Goal: Check status: Check status

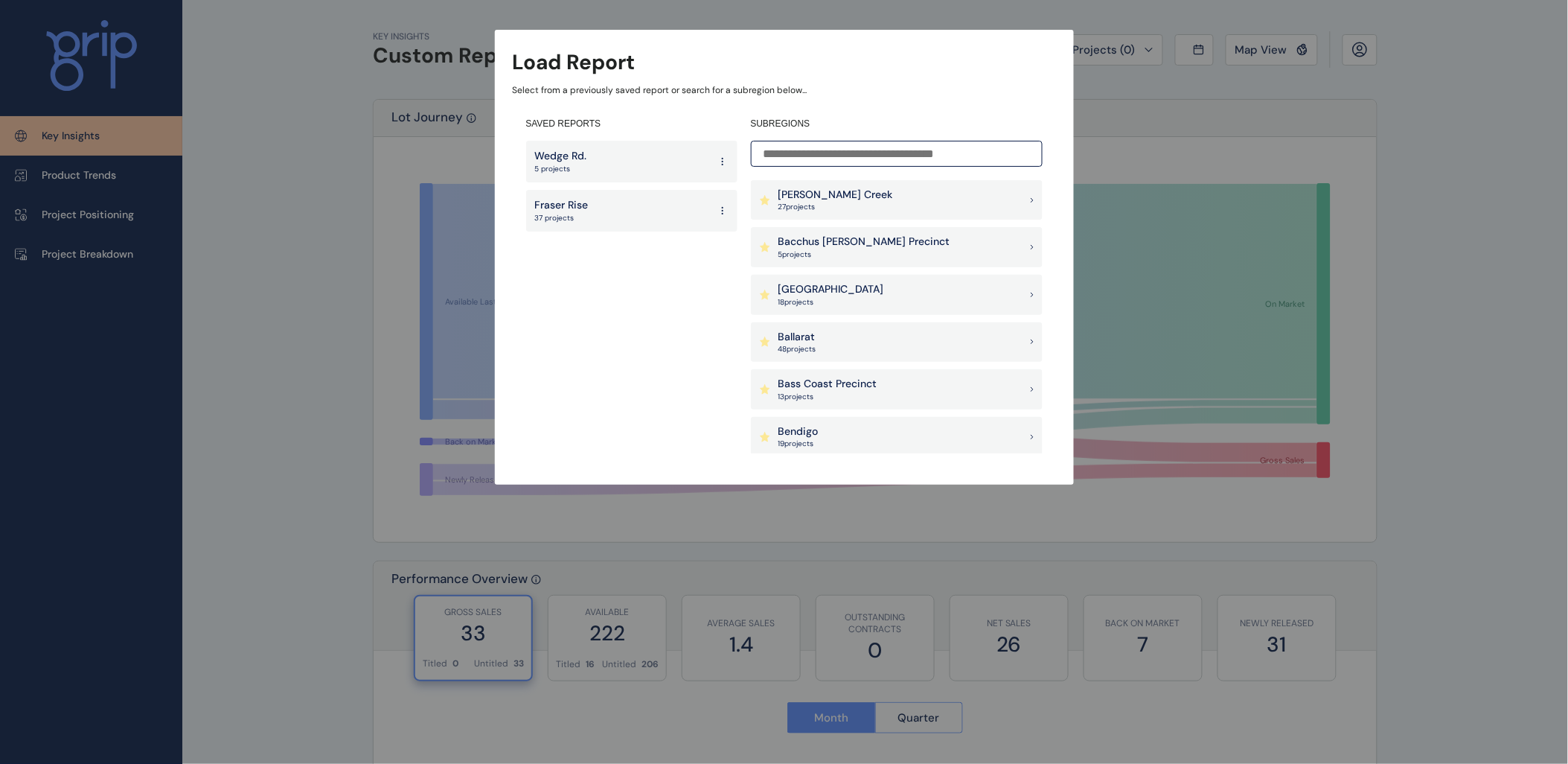
click at [1170, 148] on div "Load Report Select from a previously saved report or search for a subregion bel…" at bounding box center [784, 227] width 1568 height 455
click at [866, 203] on div "[PERSON_NAME] Creek 27 project s" at bounding box center [897, 200] width 291 height 41
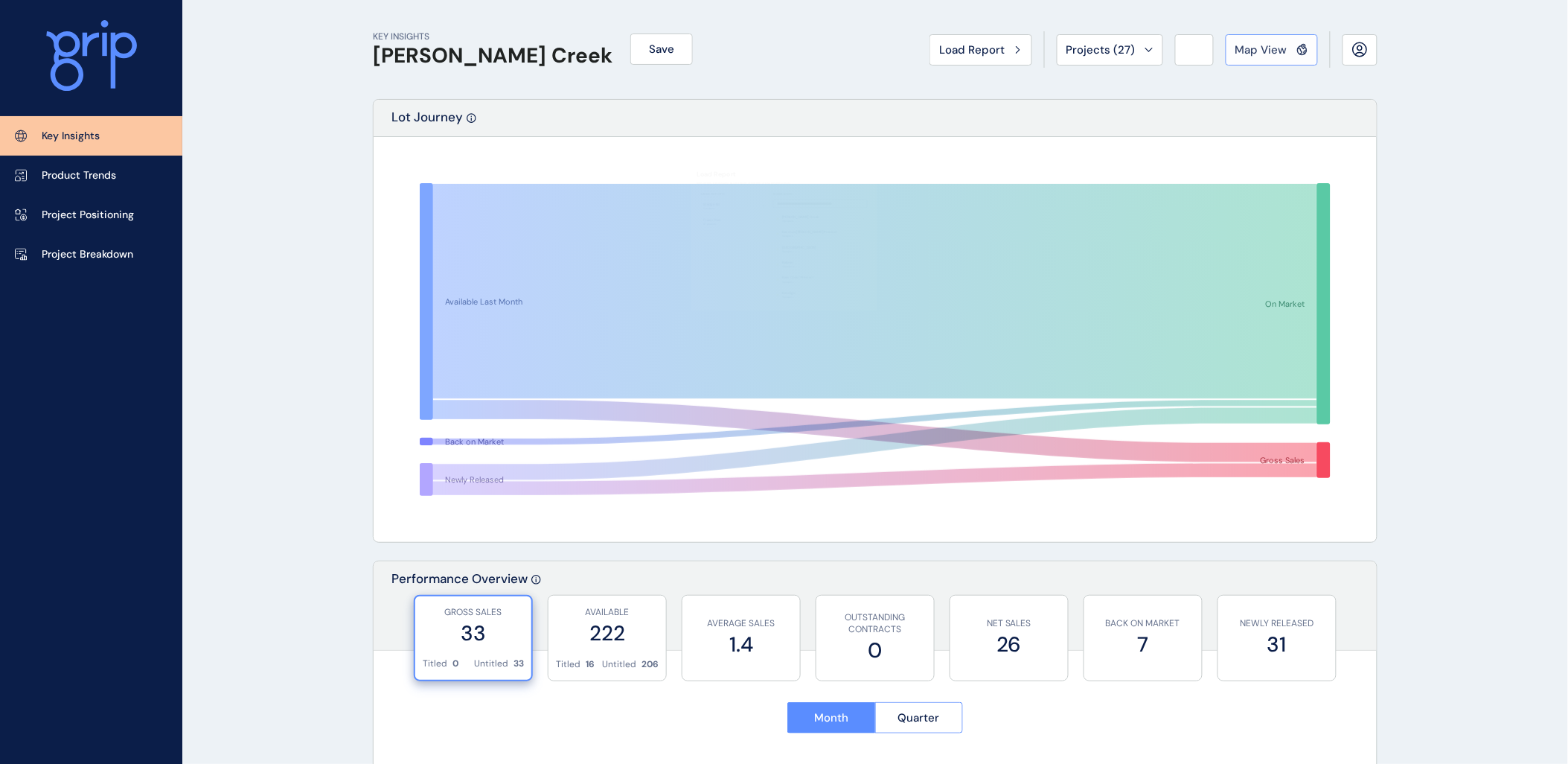
drag, startPoint x: 1259, startPoint y: 42, endPoint x: 1245, endPoint y: 46, distance: 14.6
click at [1260, 42] on span "Map View" at bounding box center [1262, 50] width 52 height 15
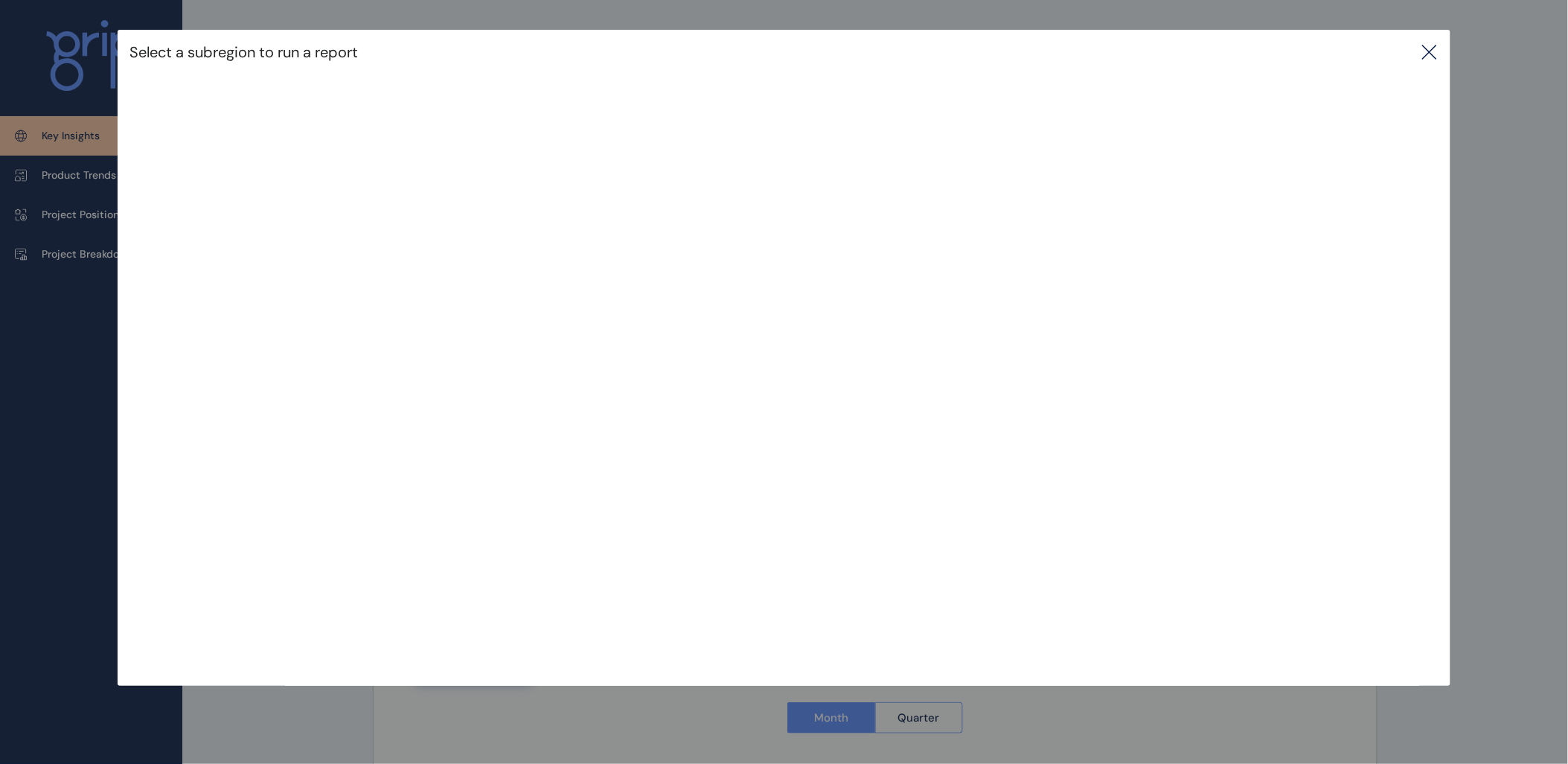
click at [1430, 44] on icon at bounding box center [1430, 52] width 18 height 18
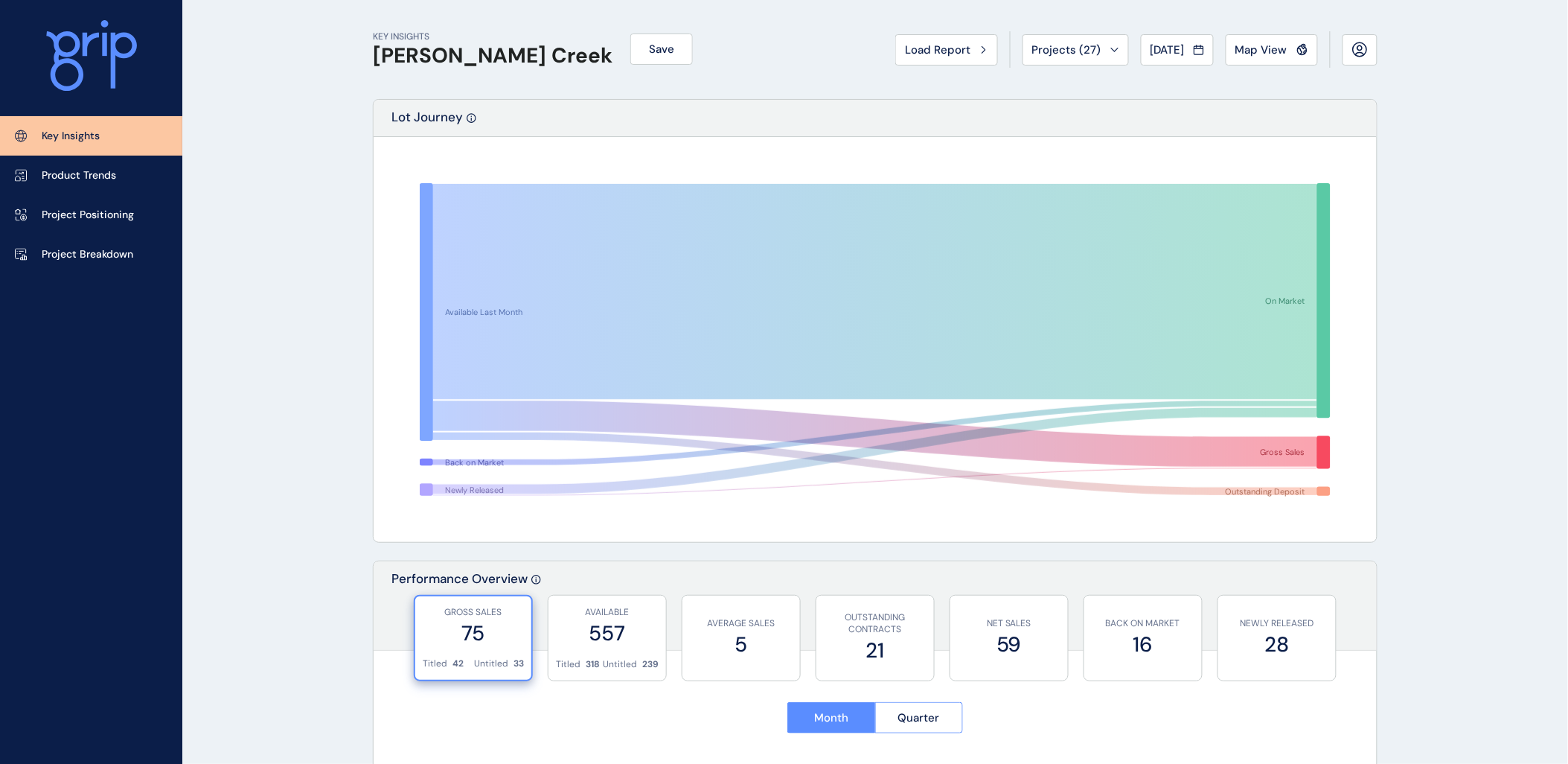
drag, startPoint x: 321, startPoint y: 149, endPoint x: 299, endPoint y: 56, distance: 95.6
